Goal: Information Seeking & Learning: Stay updated

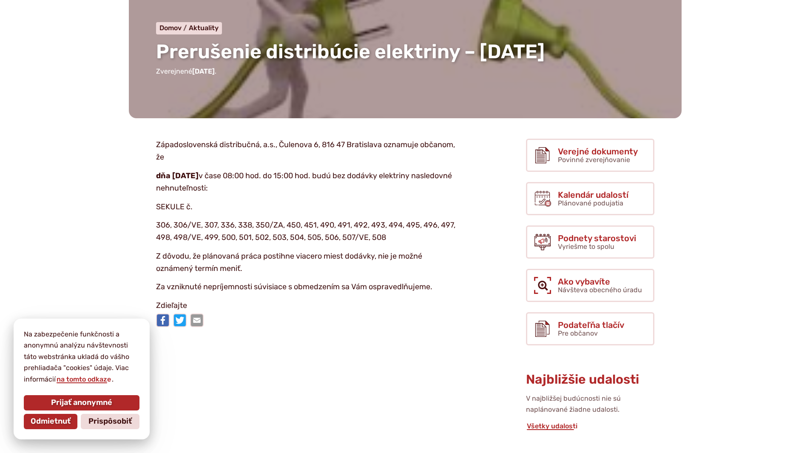
scroll to position [85, 0]
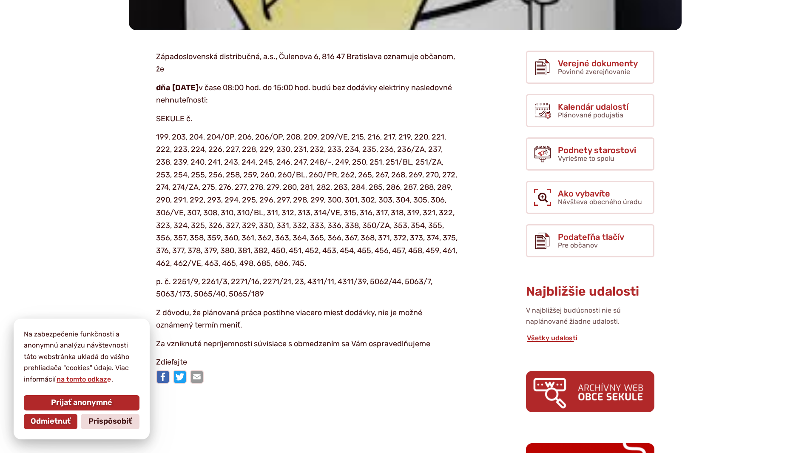
scroll to position [213, 0]
